Goal: Contribute content: Add original content to the website for others to see

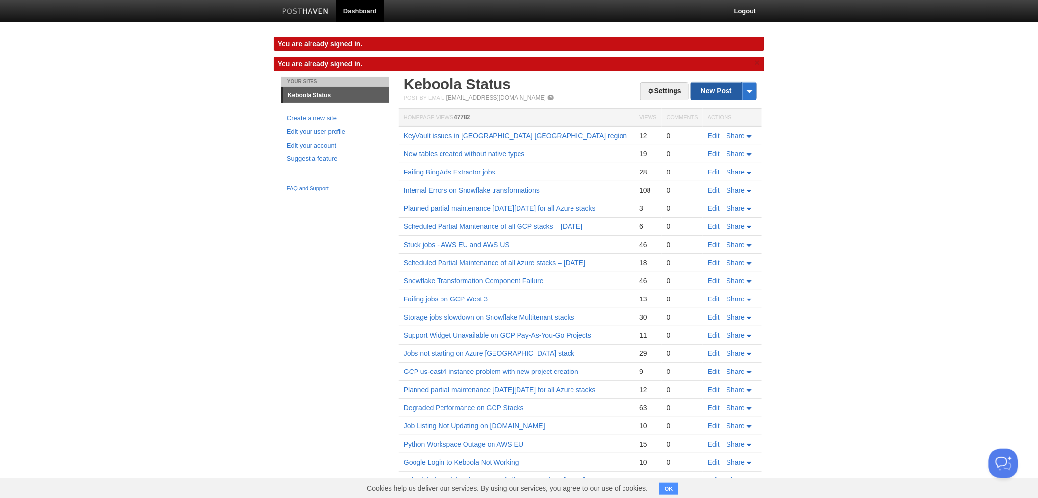
click at [720, 96] on link "New Post" at bounding box center [723, 90] width 65 height 17
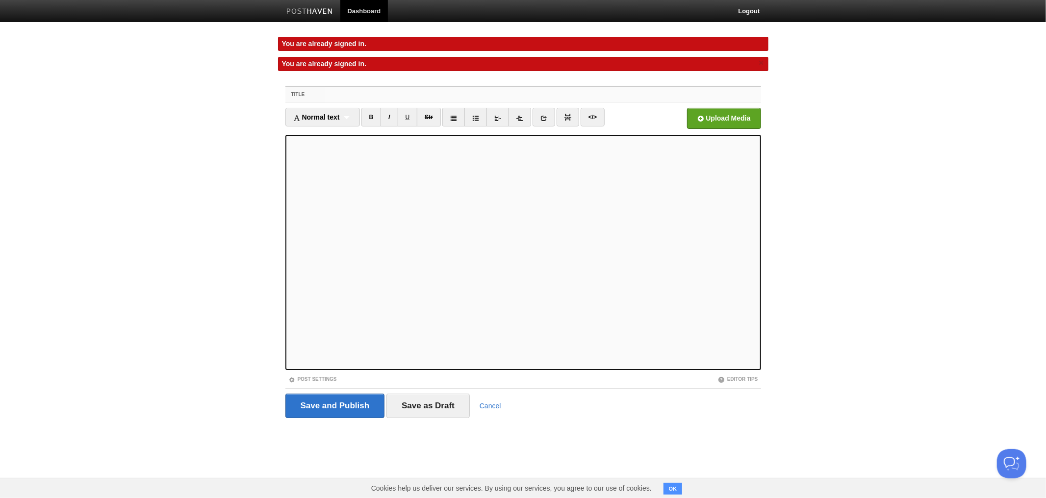
click at [415, 96] on input "Title" at bounding box center [543, 95] width 436 height 16
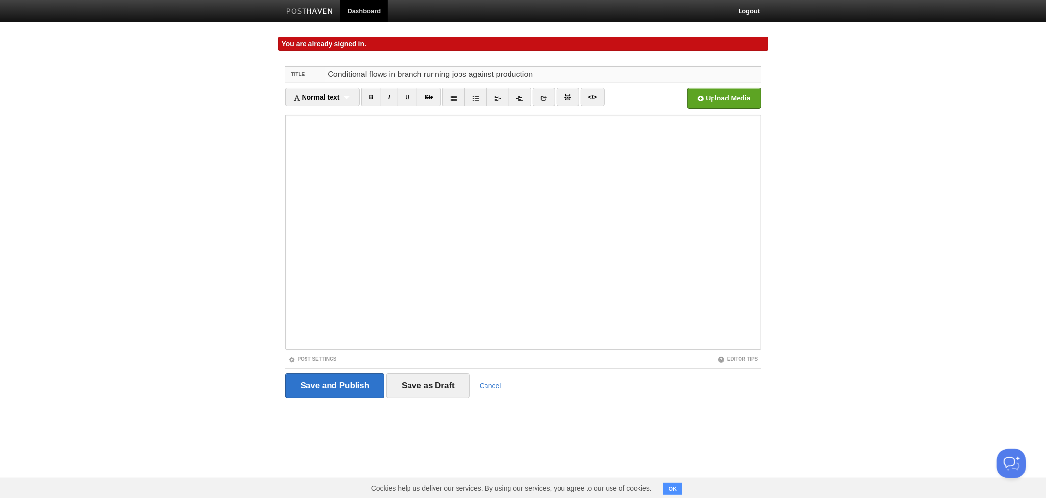
type input "Conditional flows in branch running jobs against production"
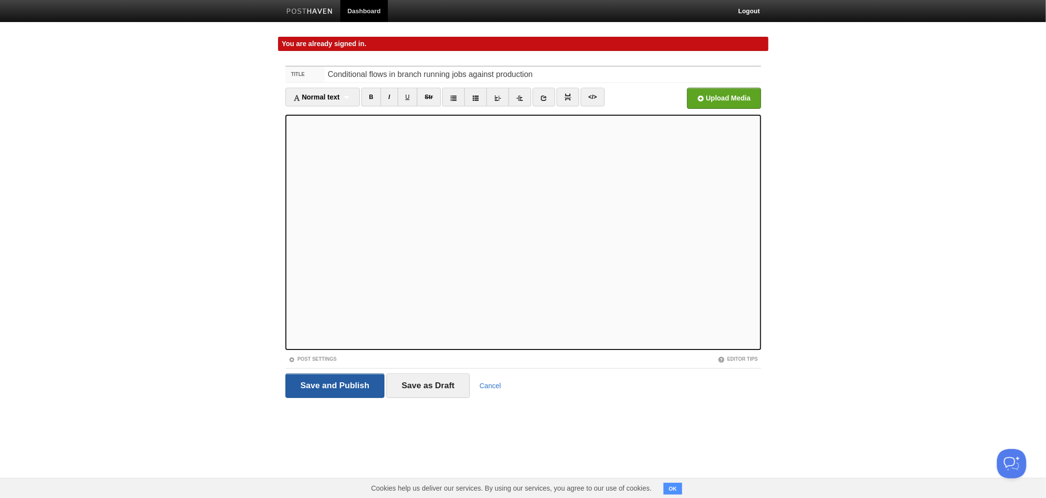
click at [322, 387] on input "Save and Publish" at bounding box center [335, 386] width 100 height 25
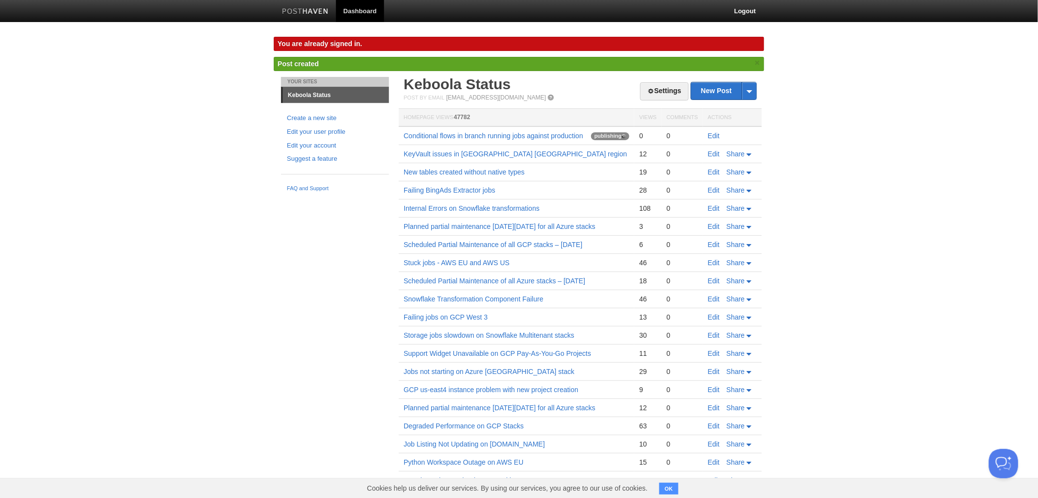
click at [183, 283] on body "Dashboard Logout You are already signed in. You are already signed in. × Post c…" at bounding box center [519, 272] width 1038 height 544
click at [525, 134] on link "Conditional flows in branch running jobs against production" at bounding box center [494, 136] width 180 height 8
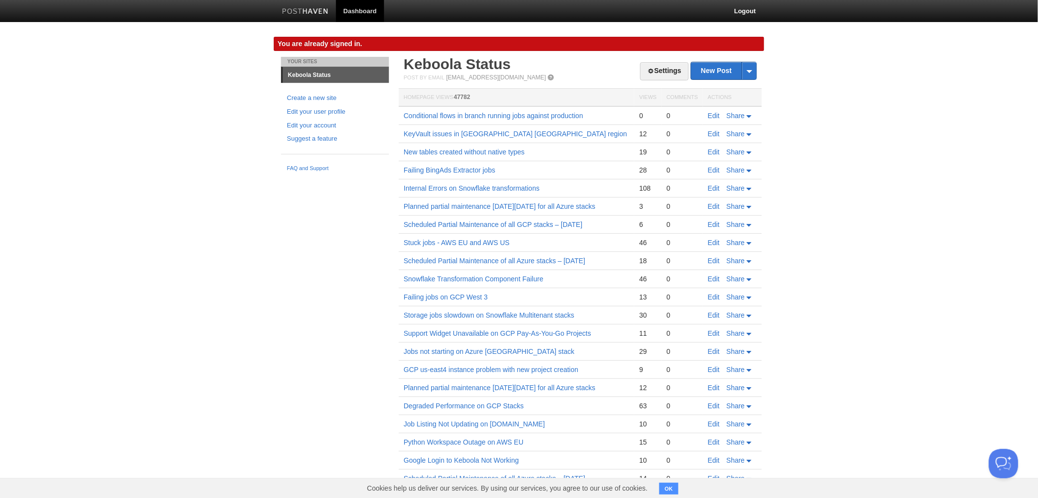
click at [811, 237] on body "Dashboard Logout You are already signed in. You are already signed in. × Post c…" at bounding box center [519, 262] width 1038 height 524
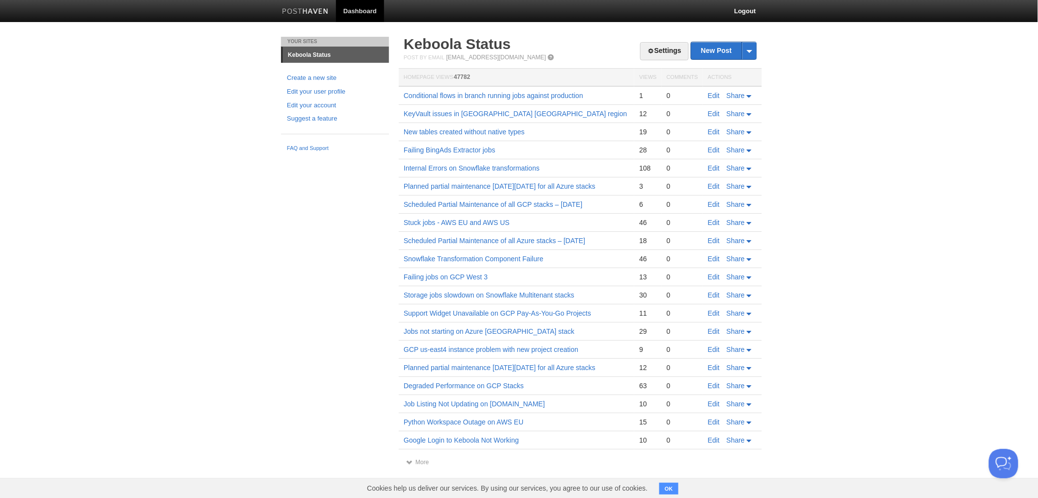
click at [836, 202] on body "Dashboard Logout Your Sites Keboola Status Create a new site Edit your user pro…" at bounding box center [519, 243] width 1038 height 486
click at [298, 329] on div "Your Sites Keboola Status Create a new site Edit your user profile Edit your ac…" at bounding box center [519, 261] width 491 height 449
